Goal: Task Accomplishment & Management: Use online tool/utility

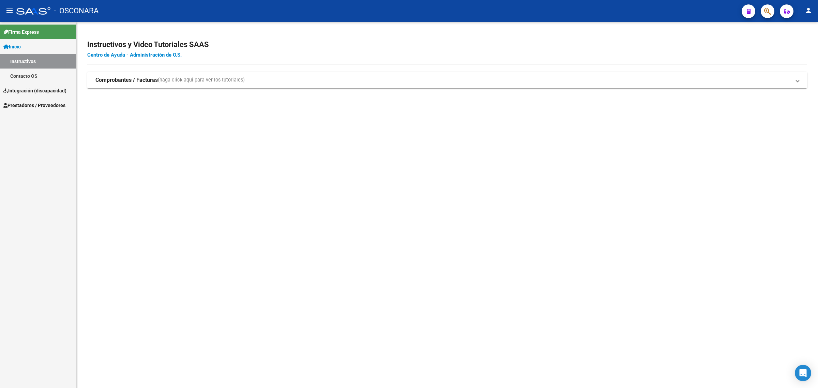
click at [133, 78] on strong "Comprobantes / Facturas" at bounding box center [126, 79] width 62 height 7
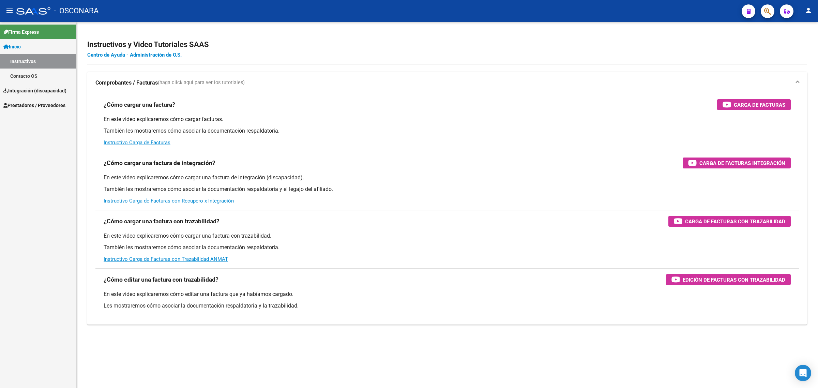
click at [36, 91] on span "Integración (discapacidad)" at bounding box center [34, 90] width 63 height 7
click at [55, 105] on span "Prestadores / Proveedores" at bounding box center [34, 105] width 62 height 7
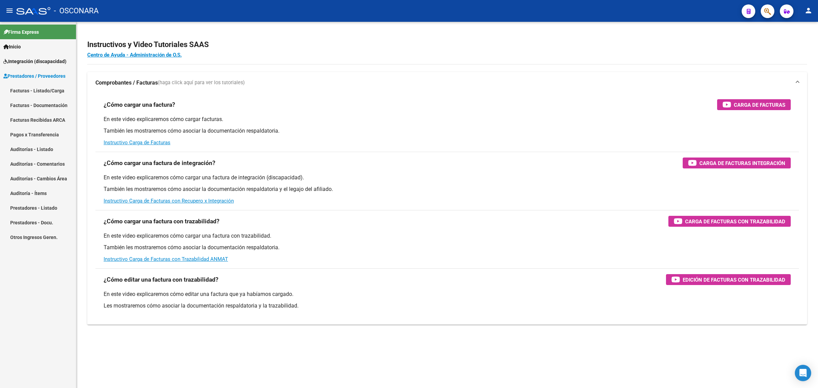
click at [48, 93] on link "Facturas - Listado/Carga" at bounding box center [38, 90] width 76 height 15
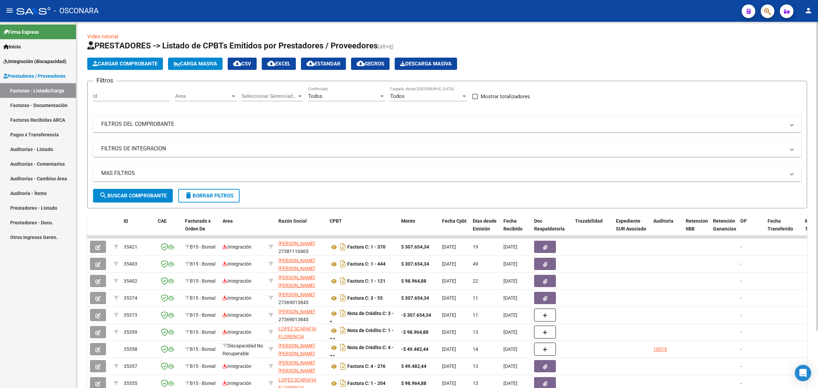
click at [176, 120] on mat-expansion-panel-header "FILTROS DEL COMPROBANTE" at bounding box center [447, 124] width 708 height 16
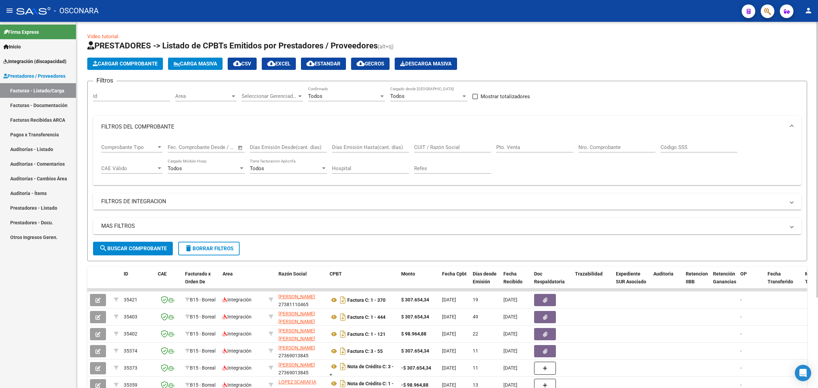
click at [437, 146] on input "CUIT / Razón Social" at bounding box center [452, 147] width 77 height 6
paste input "27165172510"
type input "27165172510"
click at [161, 244] on button "search Buscar Comprobante" at bounding box center [133, 249] width 80 height 14
